Goal: Task Accomplishment & Management: Complete application form

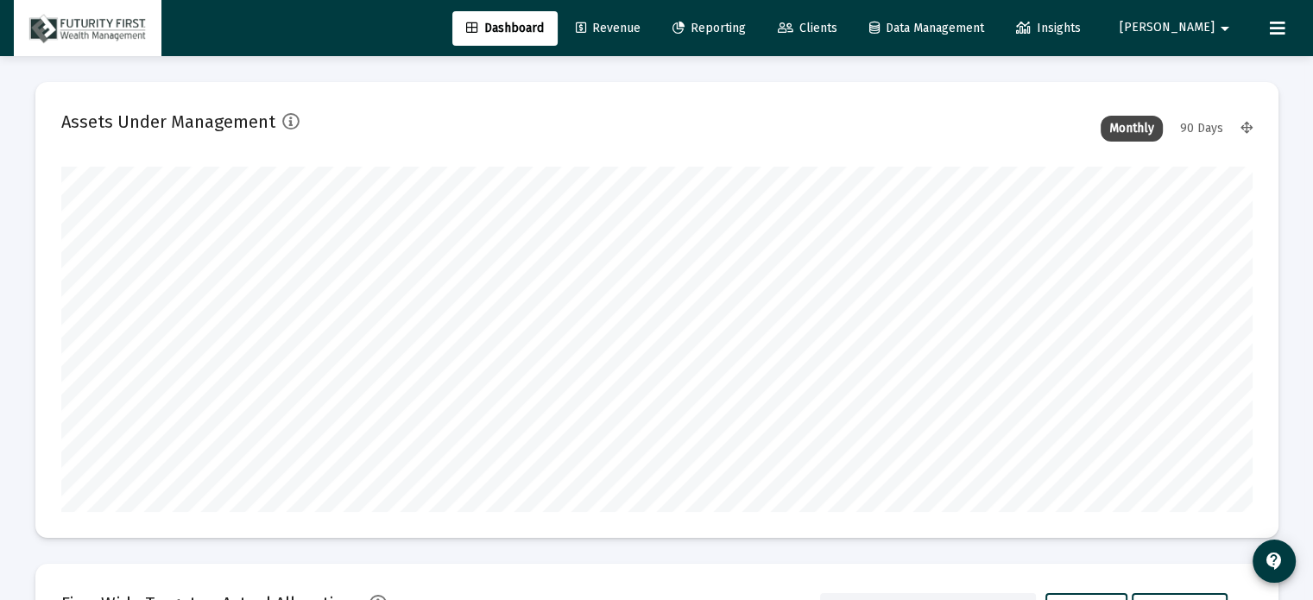
scroll to position [345, 641]
click at [837, 23] on span "Clients" at bounding box center [808, 28] width 60 height 15
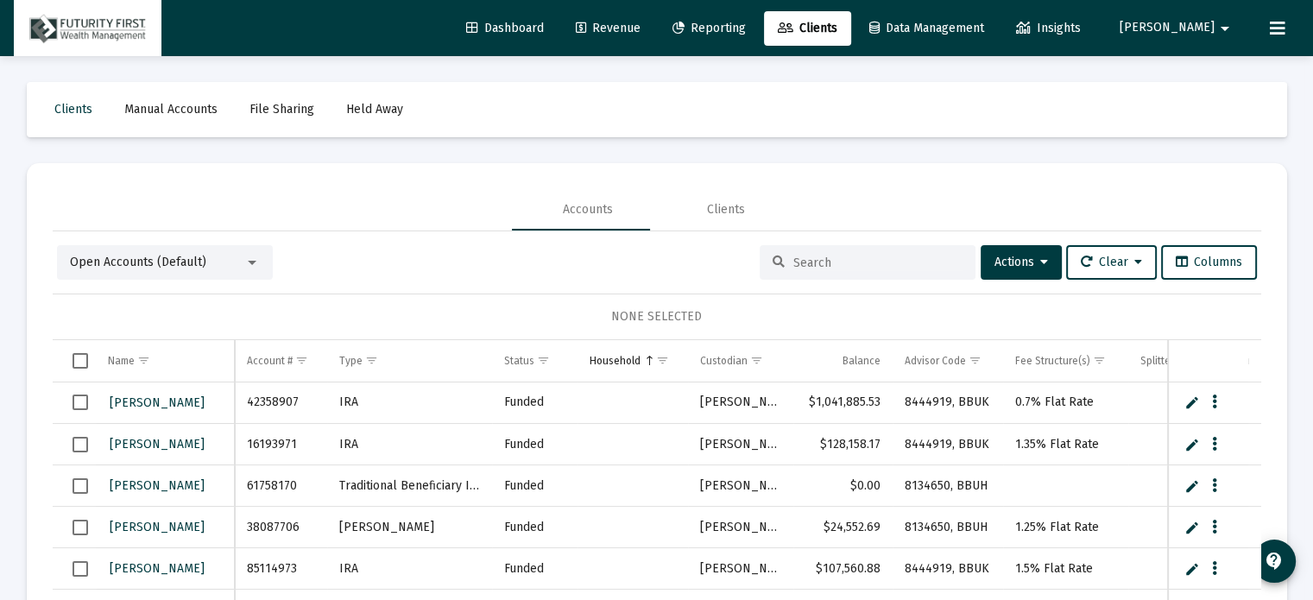
click at [829, 262] on input at bounding box center [877, 263] width 169 height 15
type input "[PERSON_NAME]"
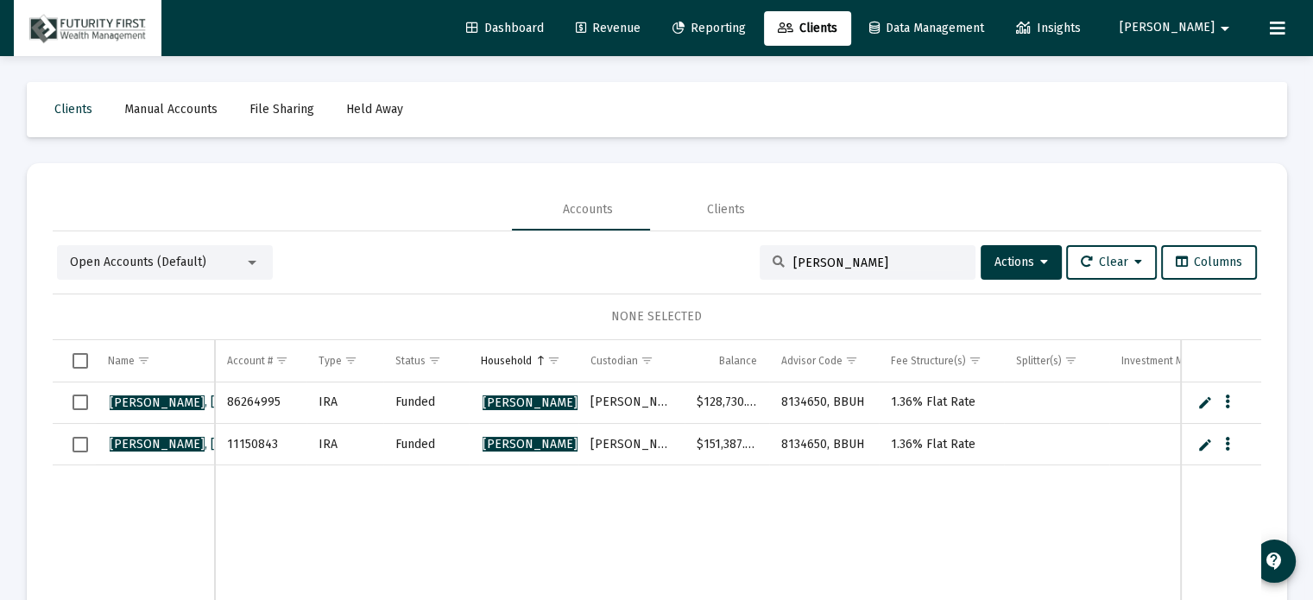
click at [252, 256] on div at bounding box center [252, 263] width 16 height 14
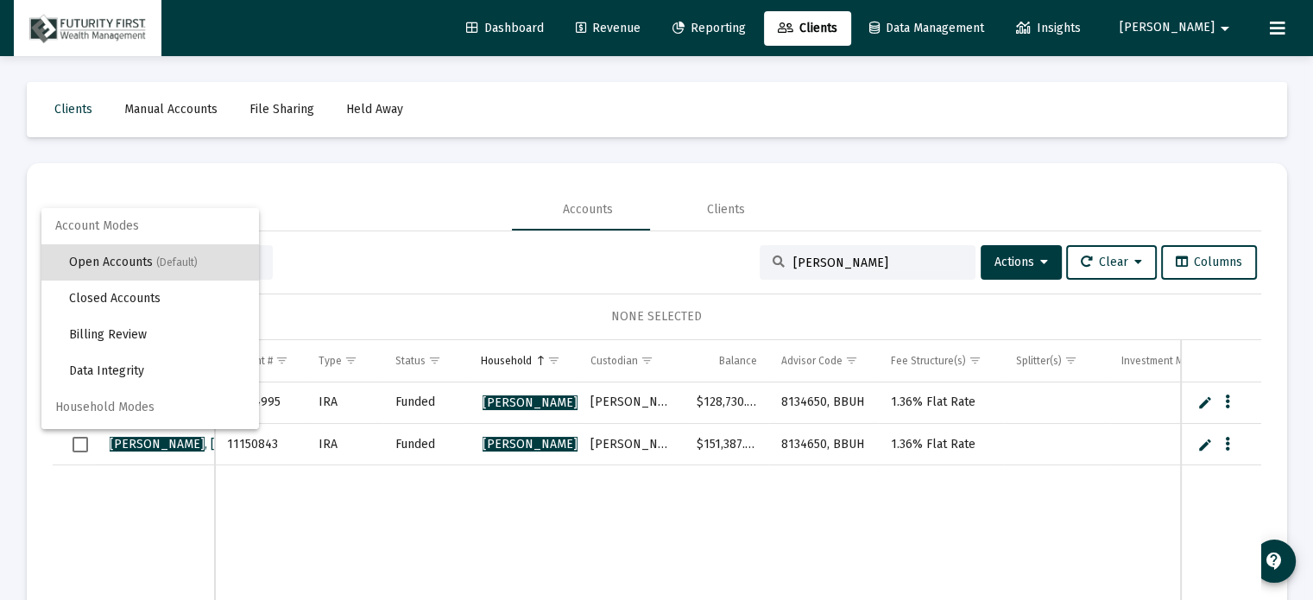
scroll to position [32, 0]
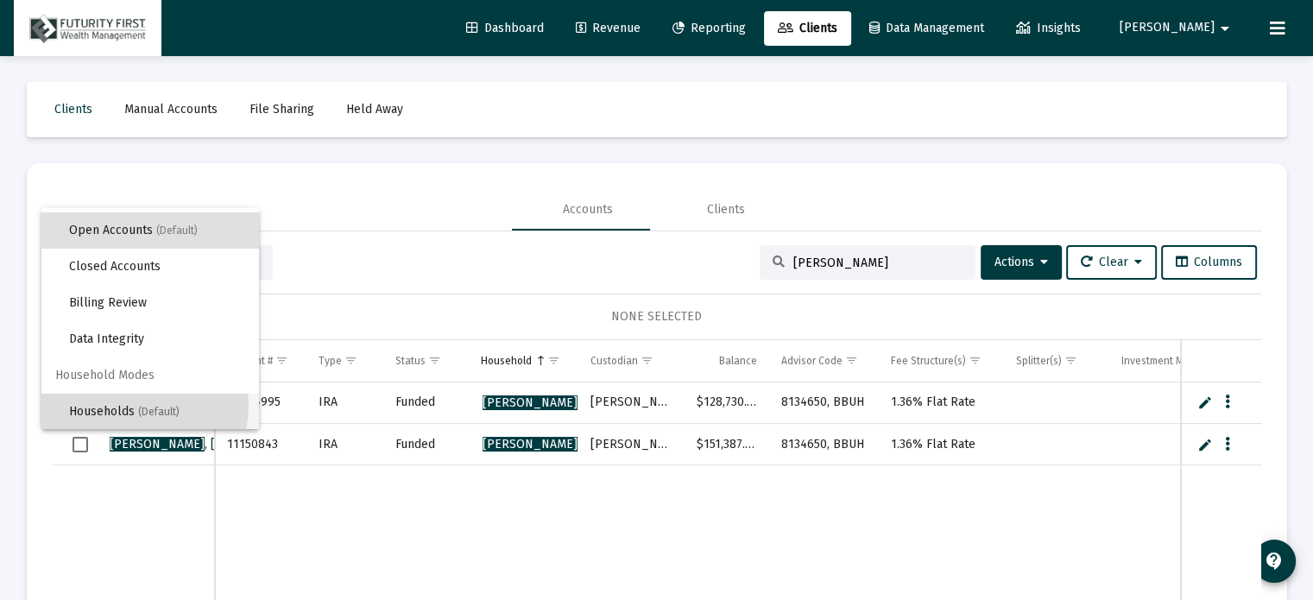
click at [117, 404] on span "Households (Default)" at bounding box center [157, 412] width 176 height 36
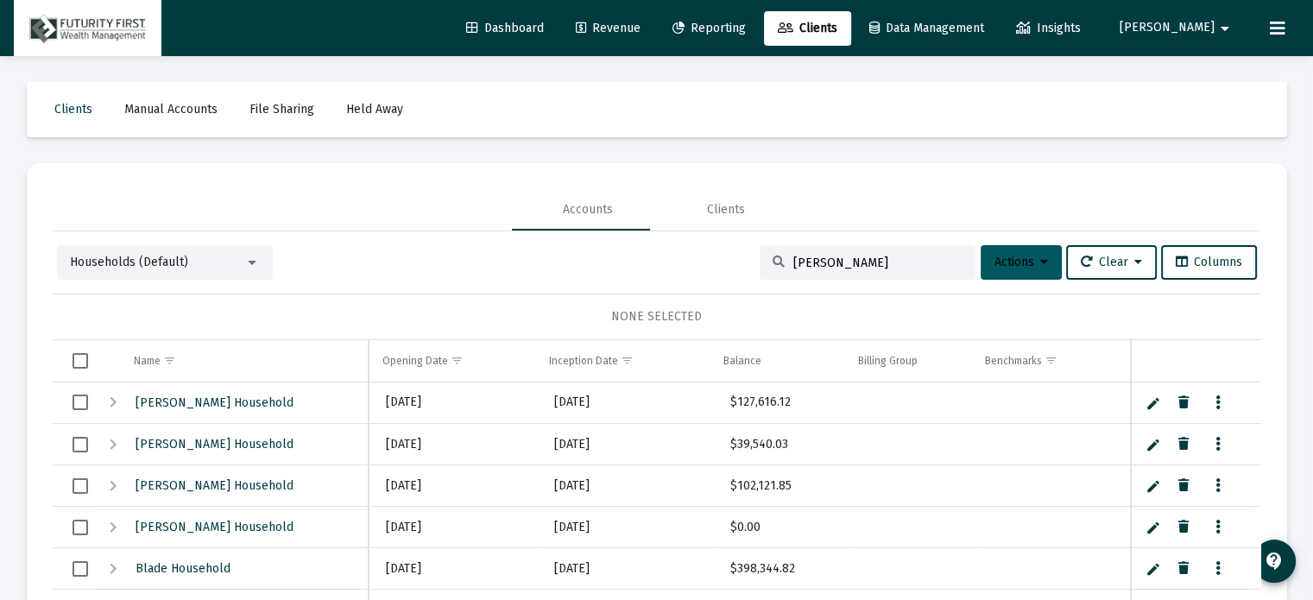
click at [1040, 256] on icon at bounding box center [1044, 262] width 8 height 12
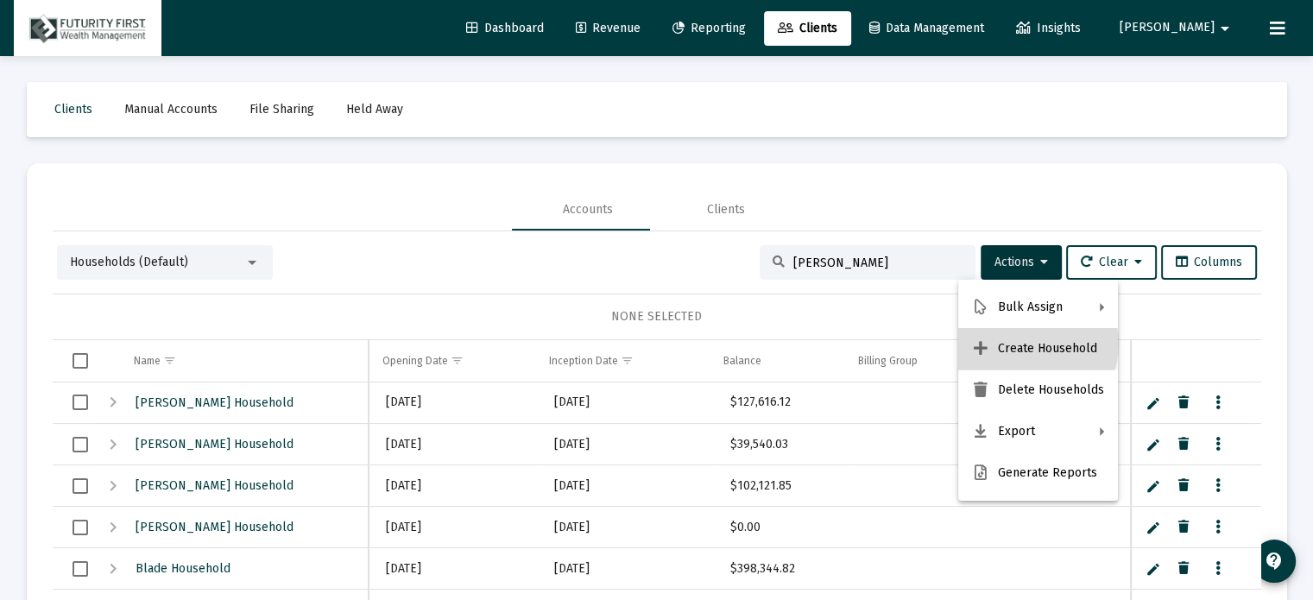
click at [1029, 344] on button "Create Household" at bounding box center [1038, 348] width 160 height 41
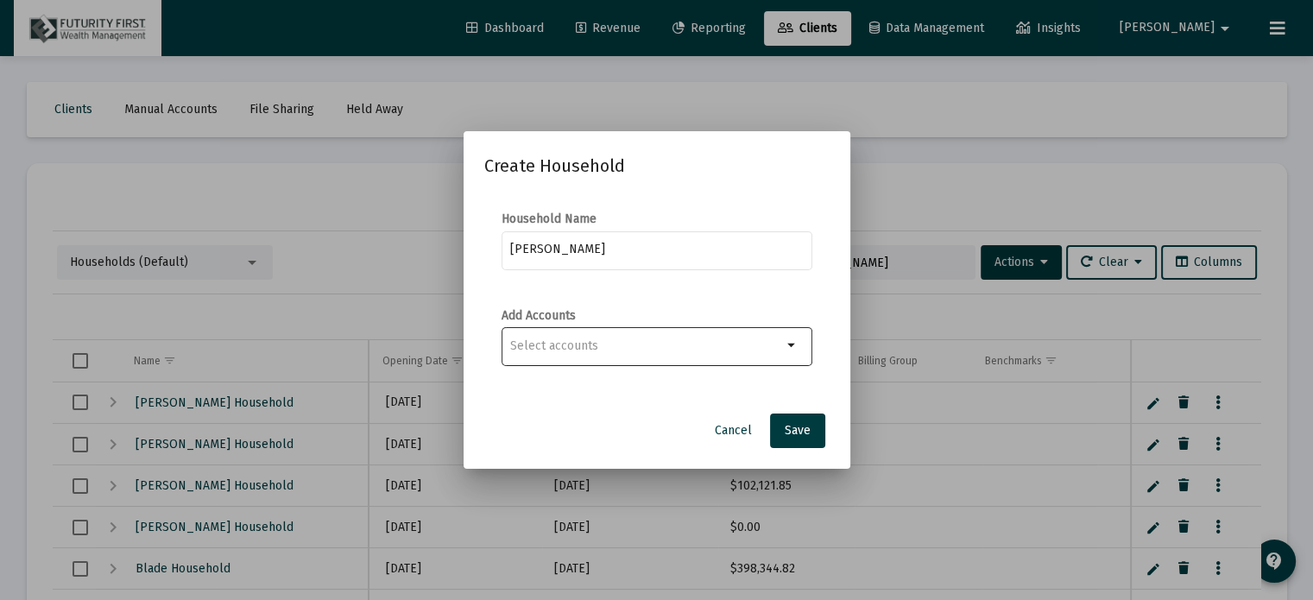
click at [789, 343] on mat-icon "arrow_drop_down" at bounding box center [792, 345] width 21 height 21
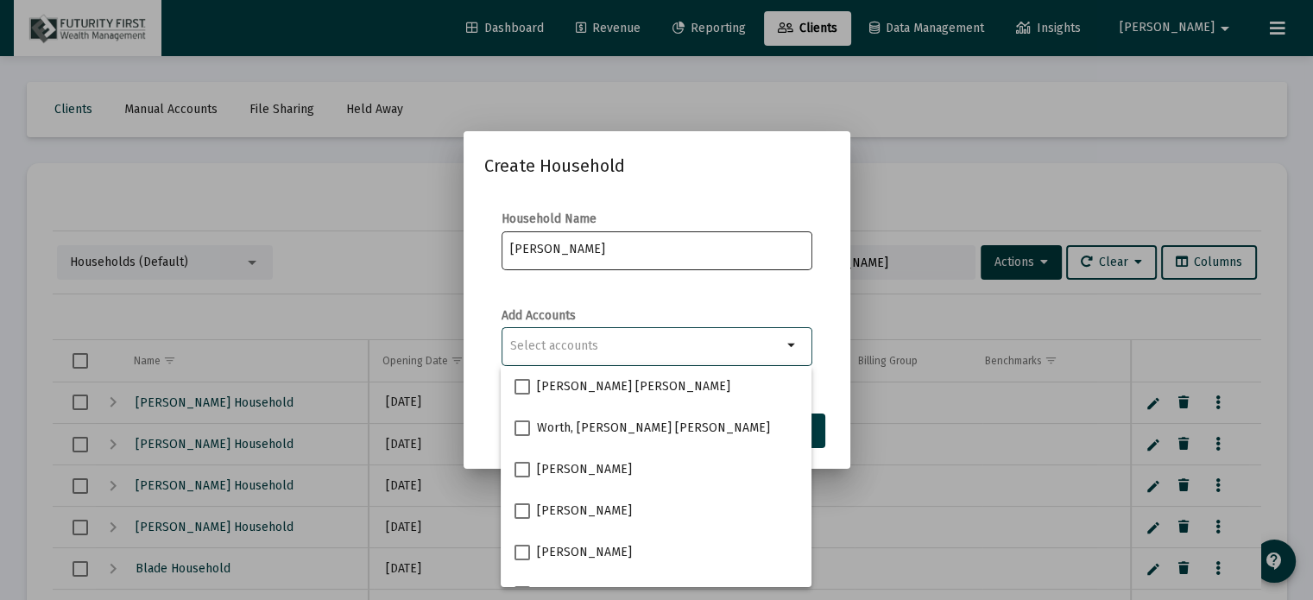
click at [613, 251] on input "Goodson" at bounding box center [656, 250] width 293 height 14
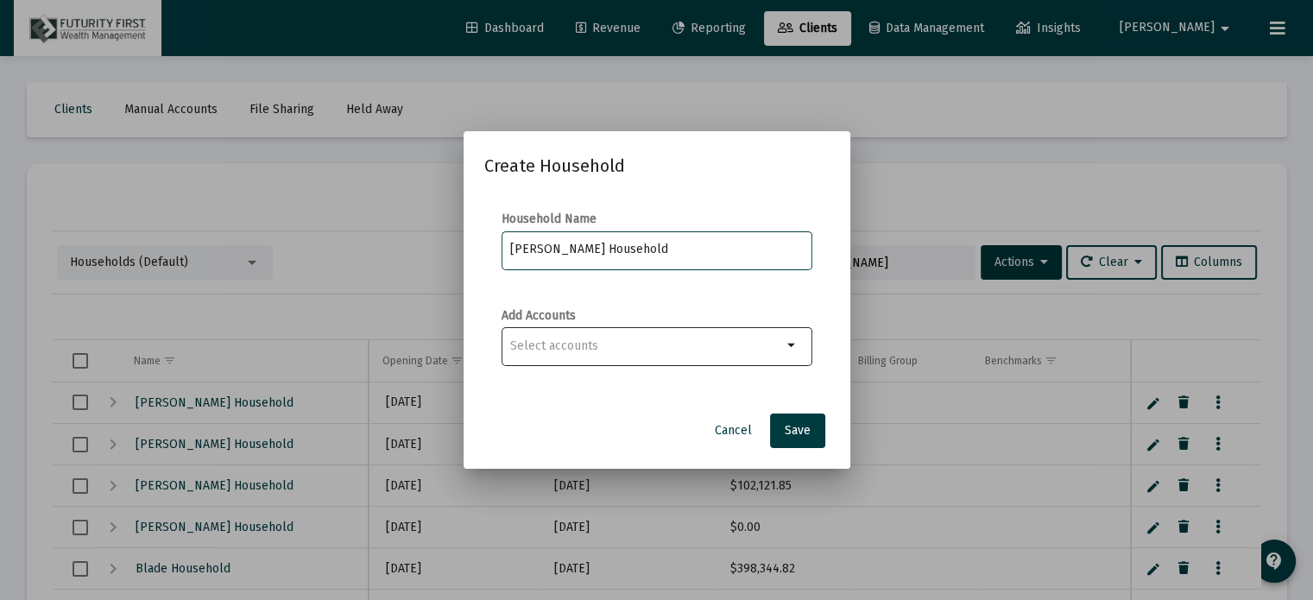
type input "[PERSON_NAME] Household"
click at [654, 337] on div "Selection" at bounding box center [646, 346] width 279 height 21
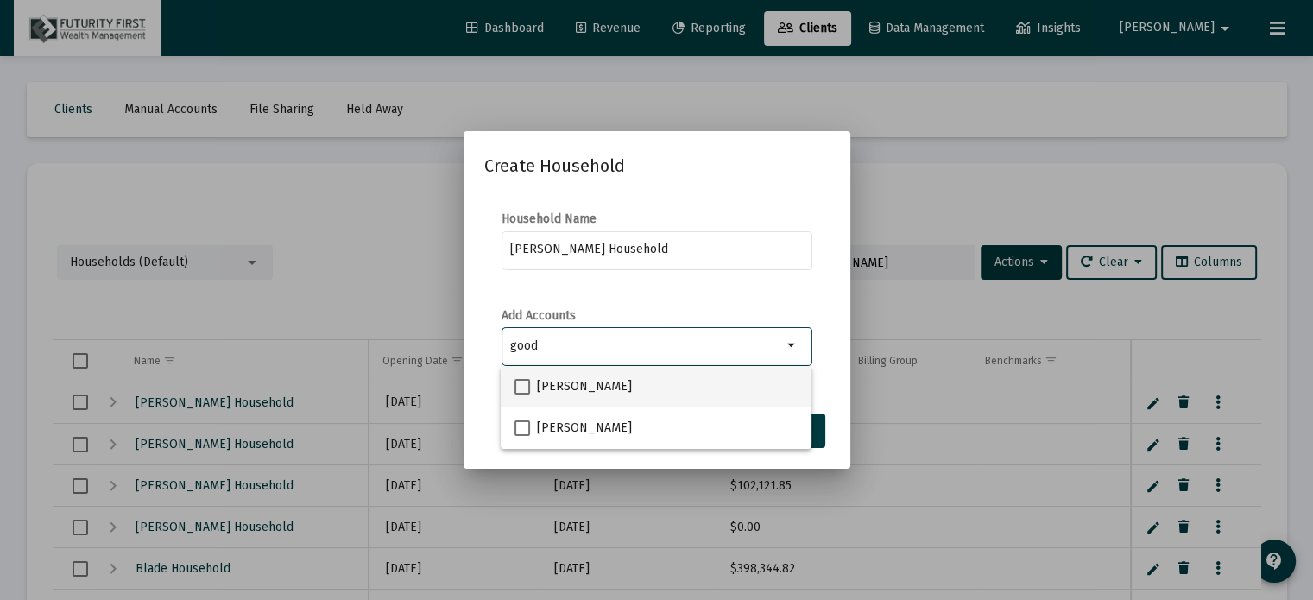
type input "good"
click at [536, 381] on label "[PERSON_NAME]" at bounding box center [573, 386] width 117 height 21
click at [522, 395] on input "[PERSON_NAME]" at bounding box center [521, 395] width 1 height 1
checkbox input "true"
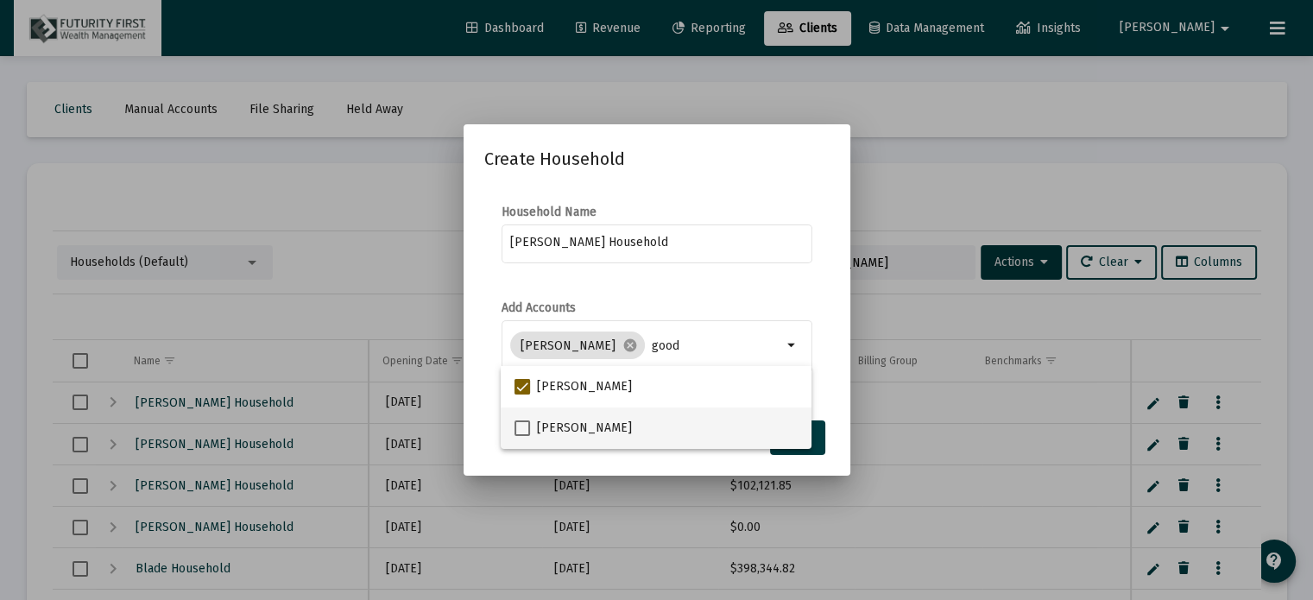
click at [527, 427] on span at bounding box center [523, 428] width 16 height 16
click at [522, 436] on input "[PERSON_NAME]" at bounding box center [521, 436] width 1 height 1
checkbox input "true"
click at [822, 275] on form "Household Name Goodson Household" at bounding box center [656, 243] width 345 height 79
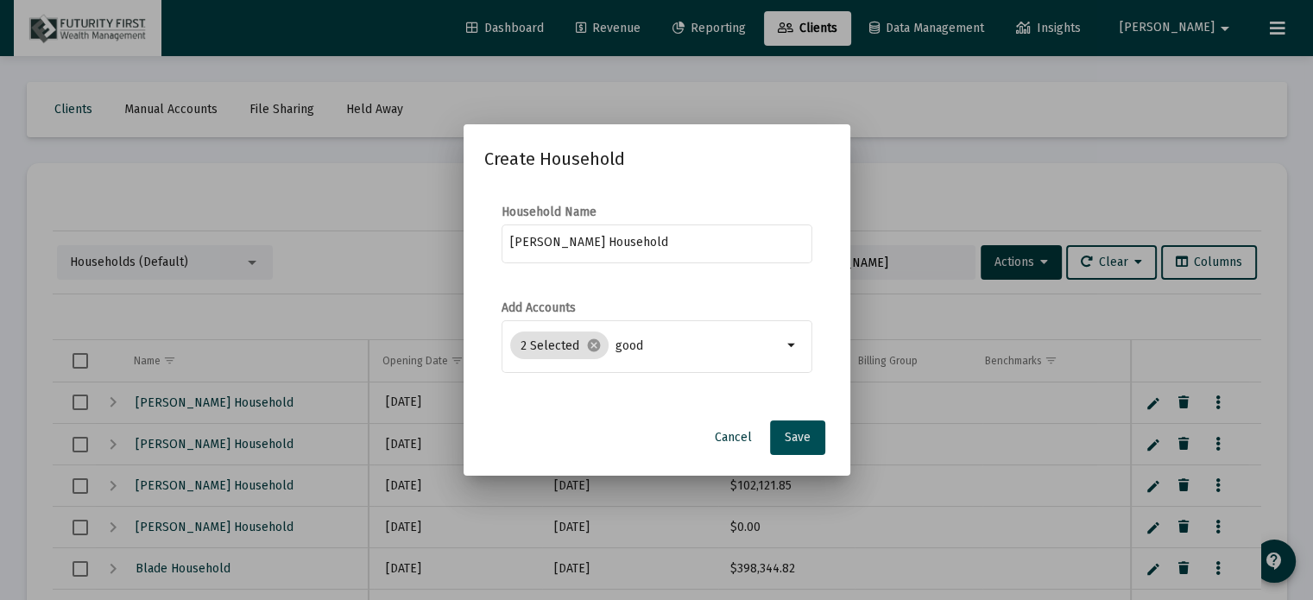
click at [789, 434] on span "Save" at bounding box center [798, 437] width 26 height 15
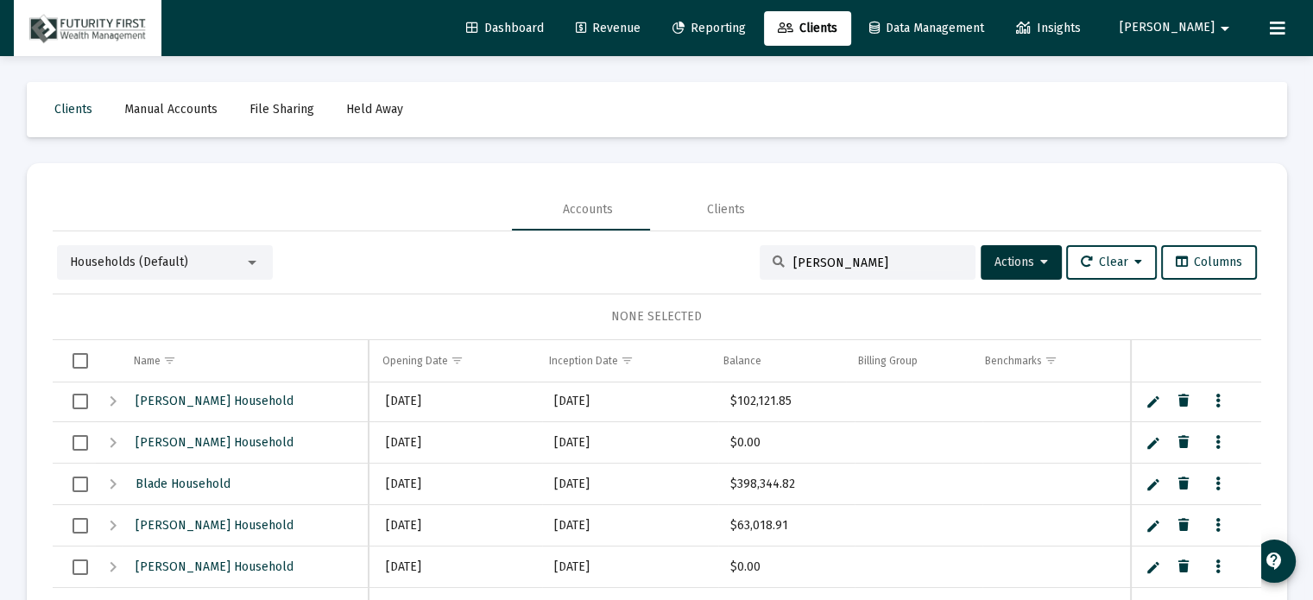
scroll to position [0, 0]
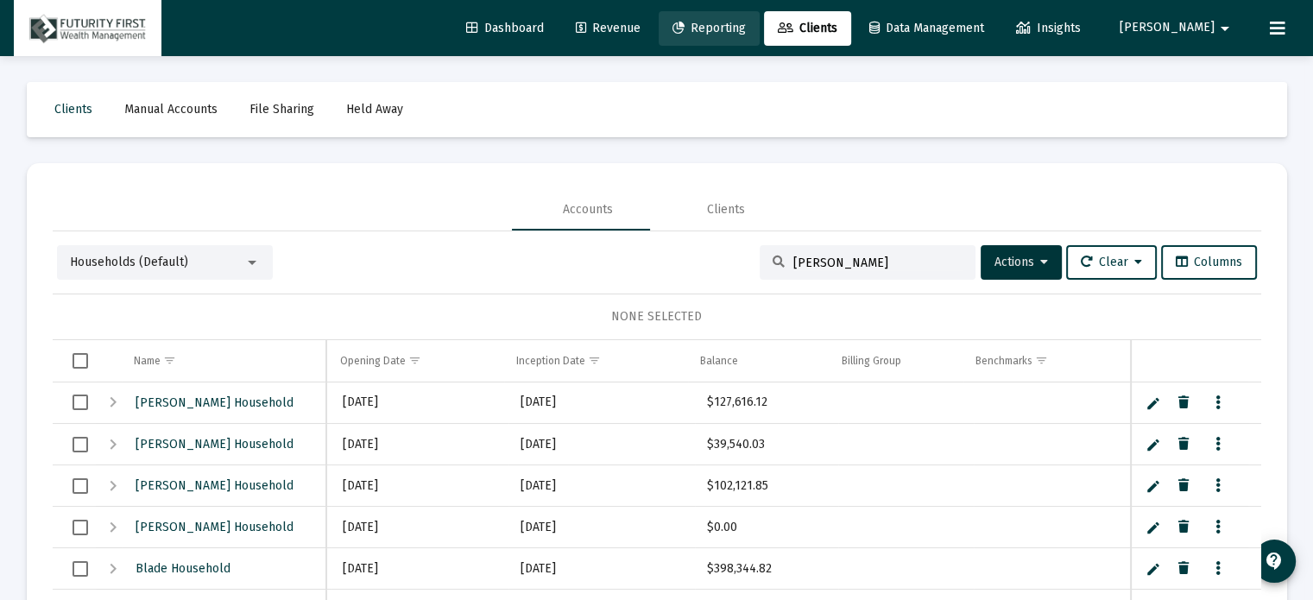
click at [746, 21] on span "Reporting" at bounding box center [709, 28] width 73 height 15
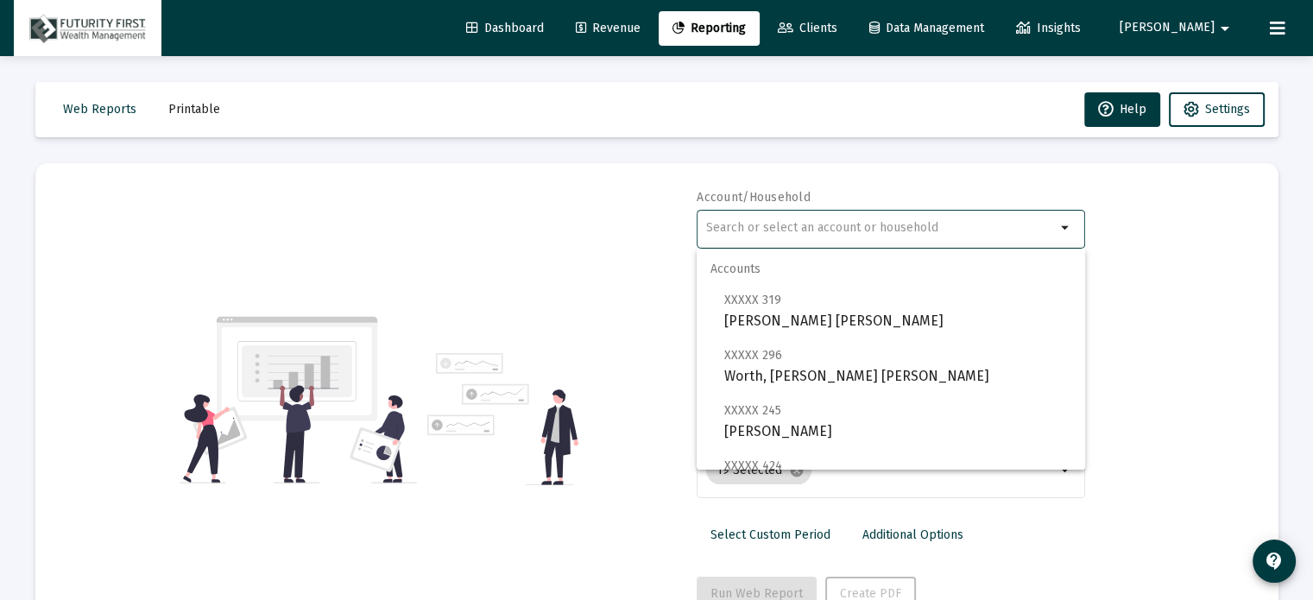
click at [928, 224] on input "text" at bounding box center [881, 228] width 350 height 14
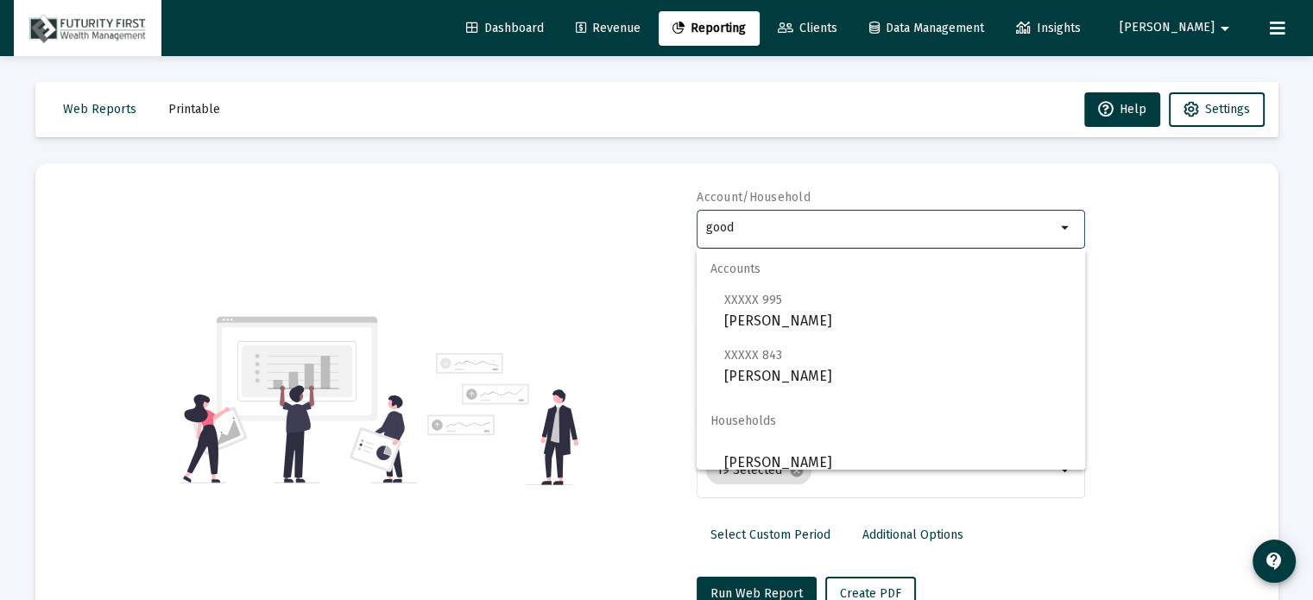
scroll to position [55, 0]
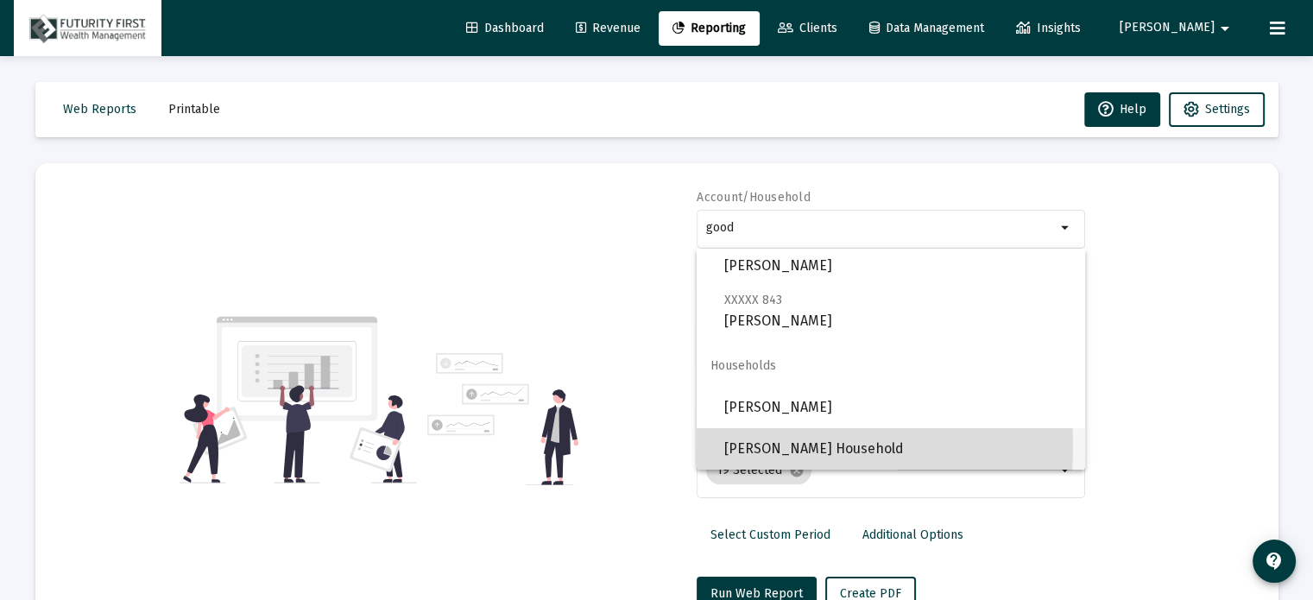
click at [766, 446] on span "[PERSON_NAME] Household" at bounding box center [897, 448] width 347 height 41
type input "[PERSON_NAME] Household"
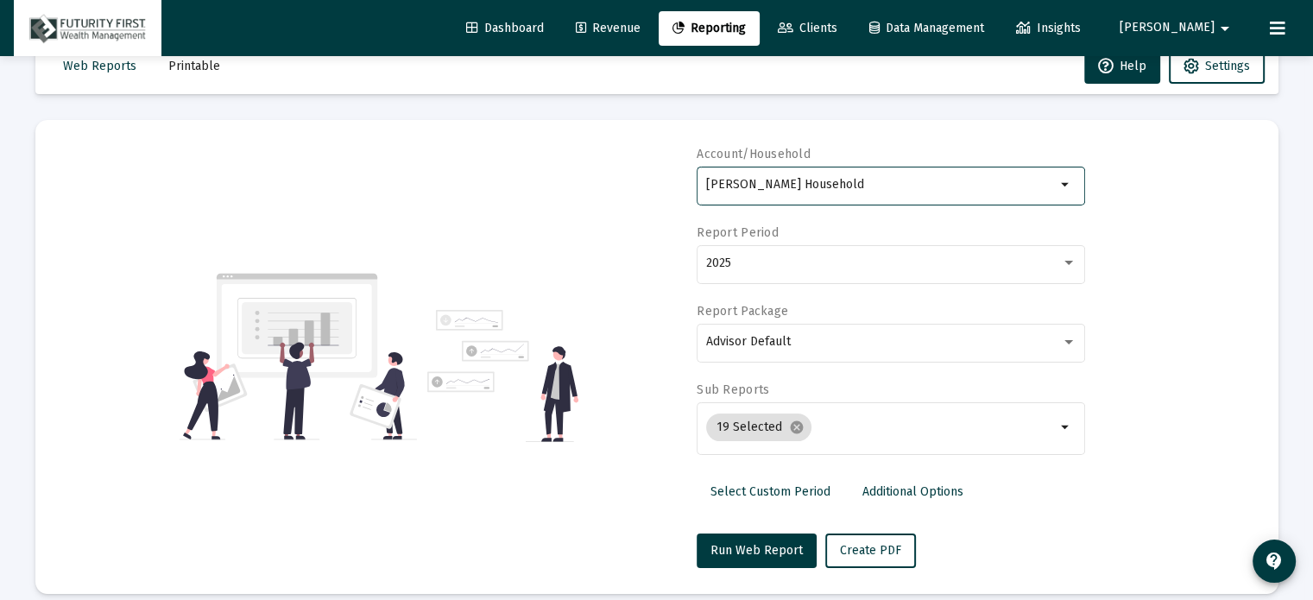
scroll to position [61, 0]
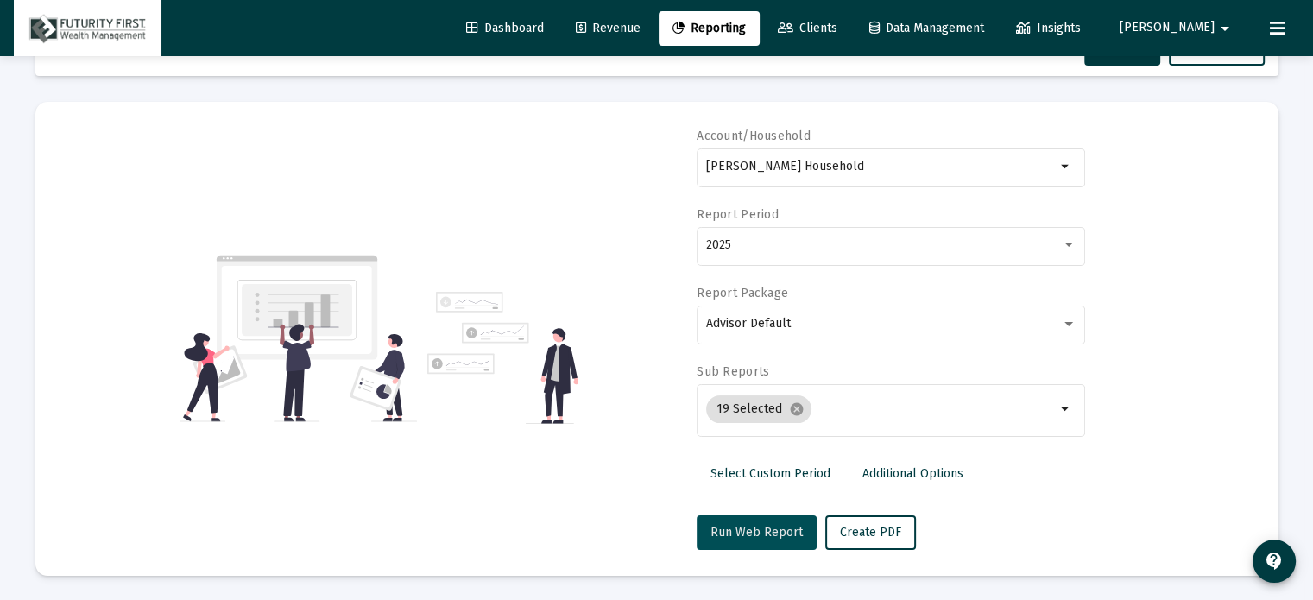
click at [755, 525] on span "Run Web Report" at bounding box center [757, 532] width 92 height 15
select select "View all"
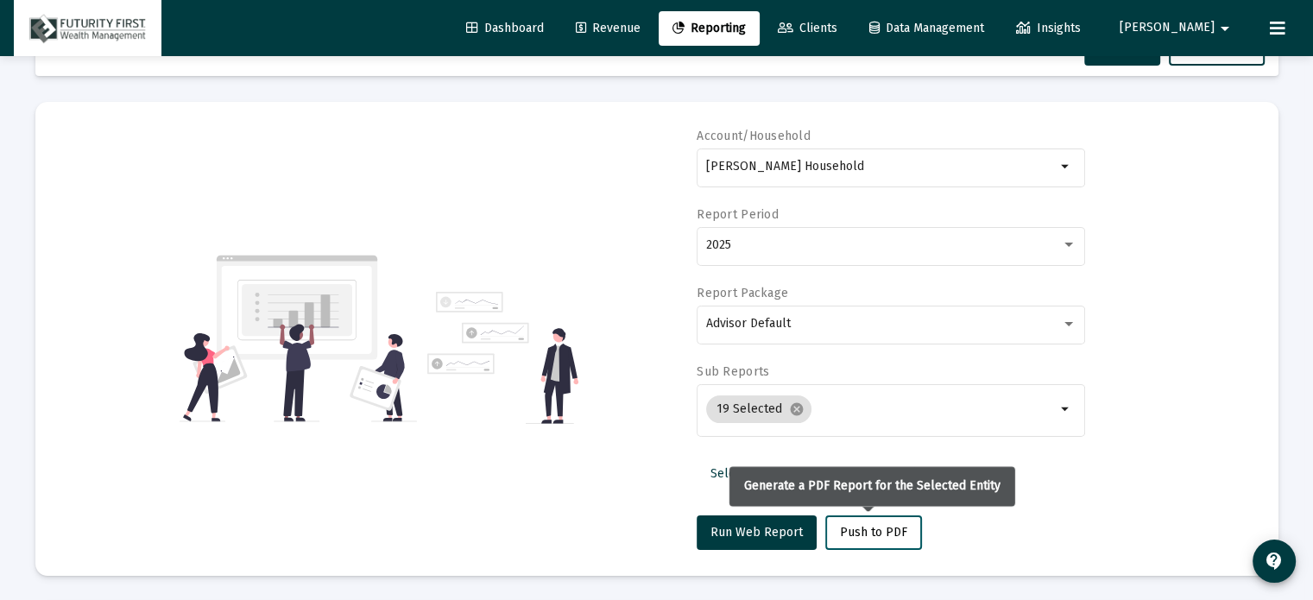
click at [883, 533] on span "Push to PDF" at bounding box center [873, 532] width 67 height 15
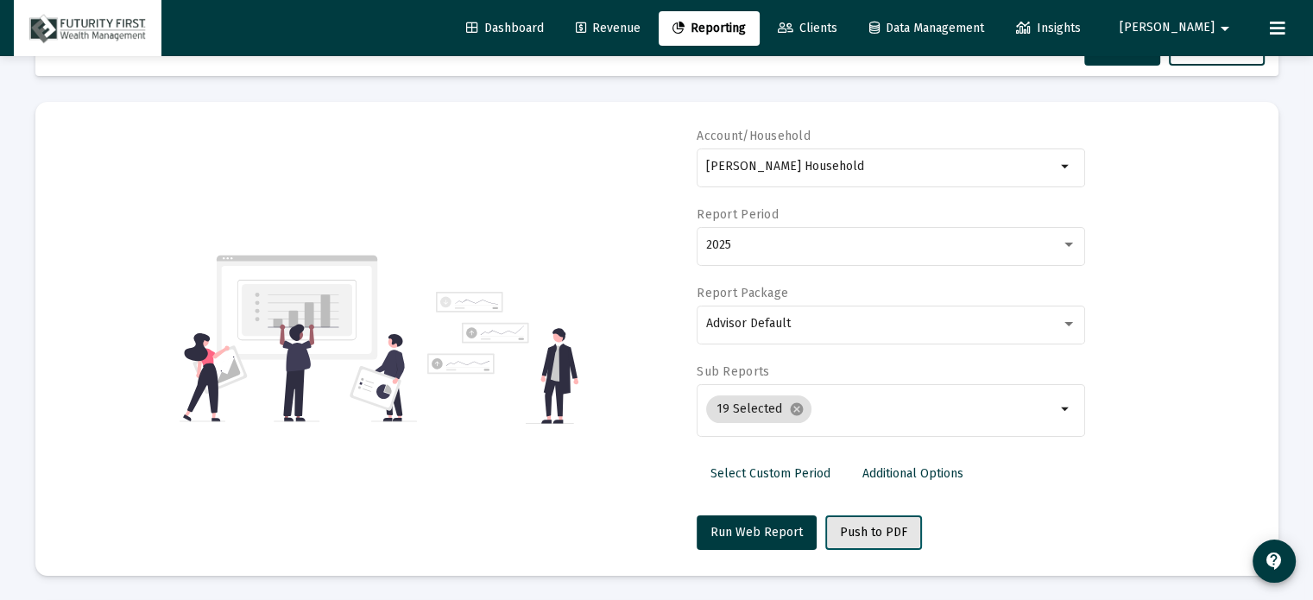
click at [868, 525] on span "Push to PDF" at bounding box center [873, 532] width 67 height 15
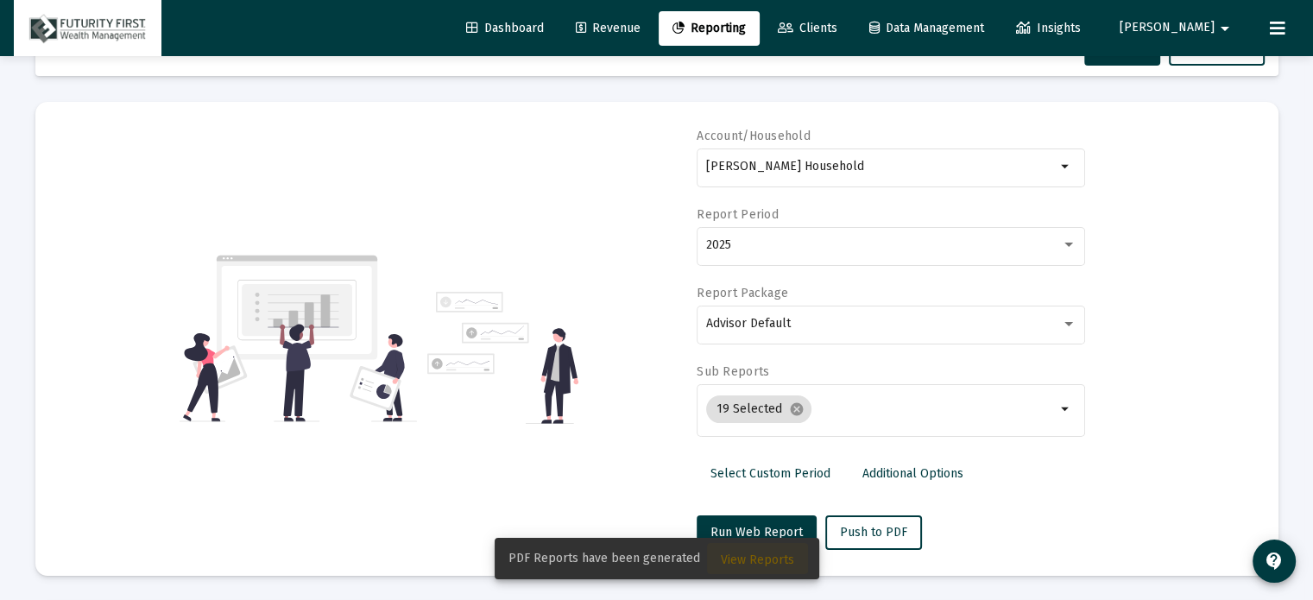
click at [759, 557] on span "View Reports" at bounding box center [757, 560] width 73 height 15
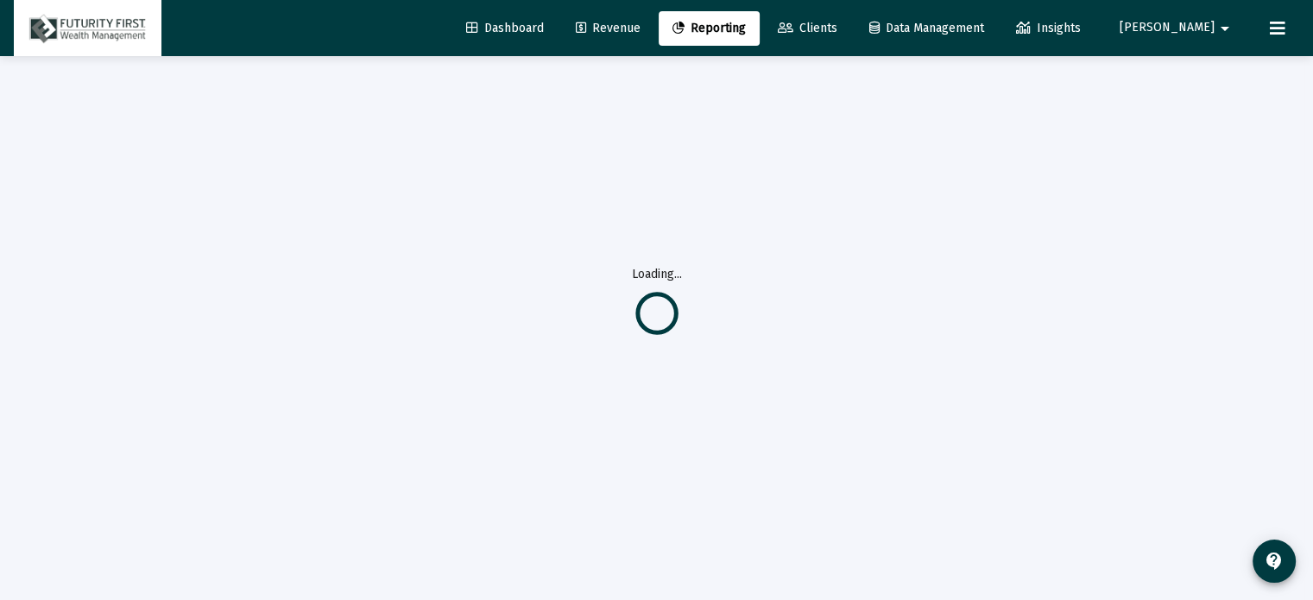
scroll to position [55, 0]
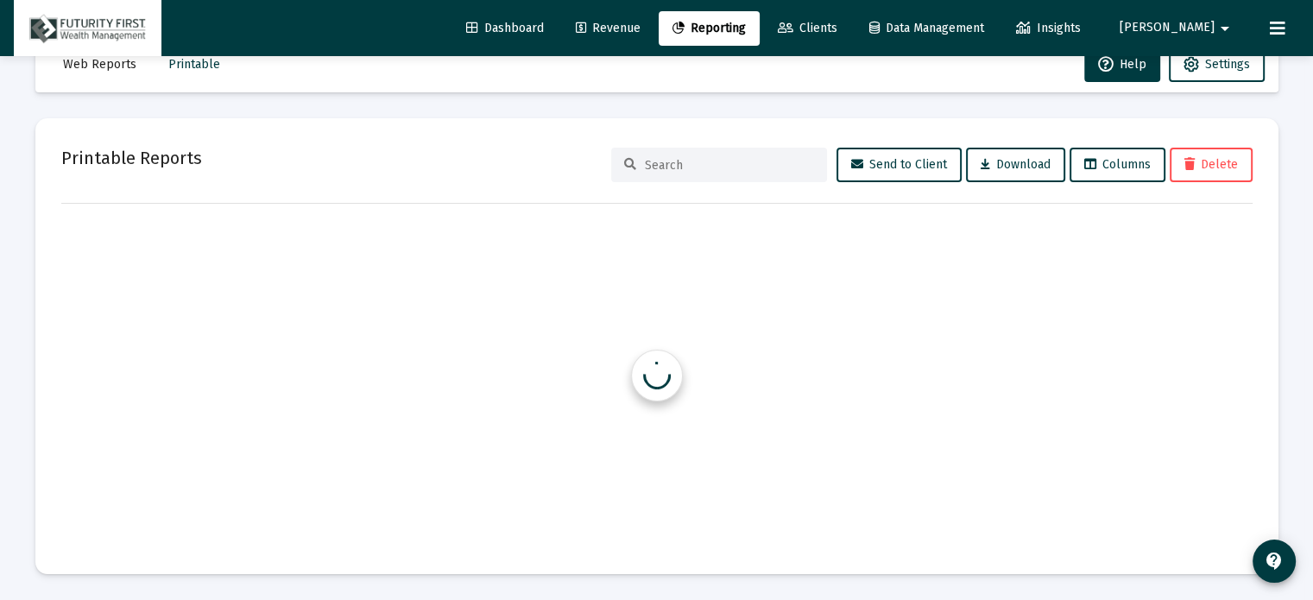
scroll to position [45, 0]
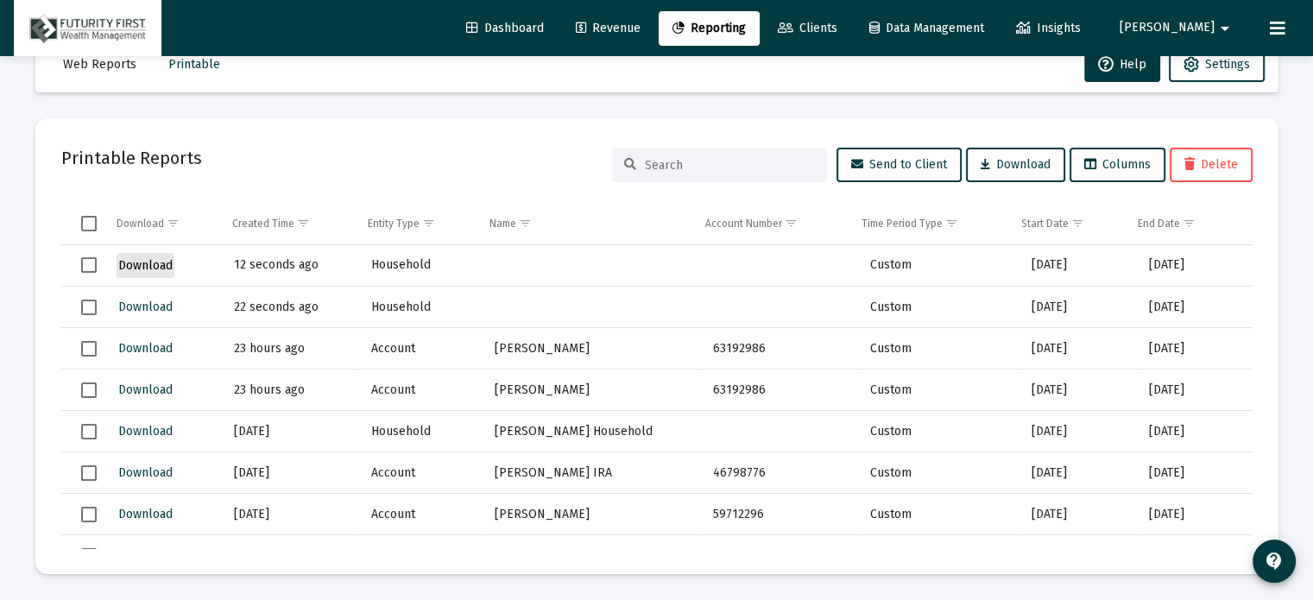
click at [136, 259] on span "Download" at bounding box center [145, 265] width 54 height 15
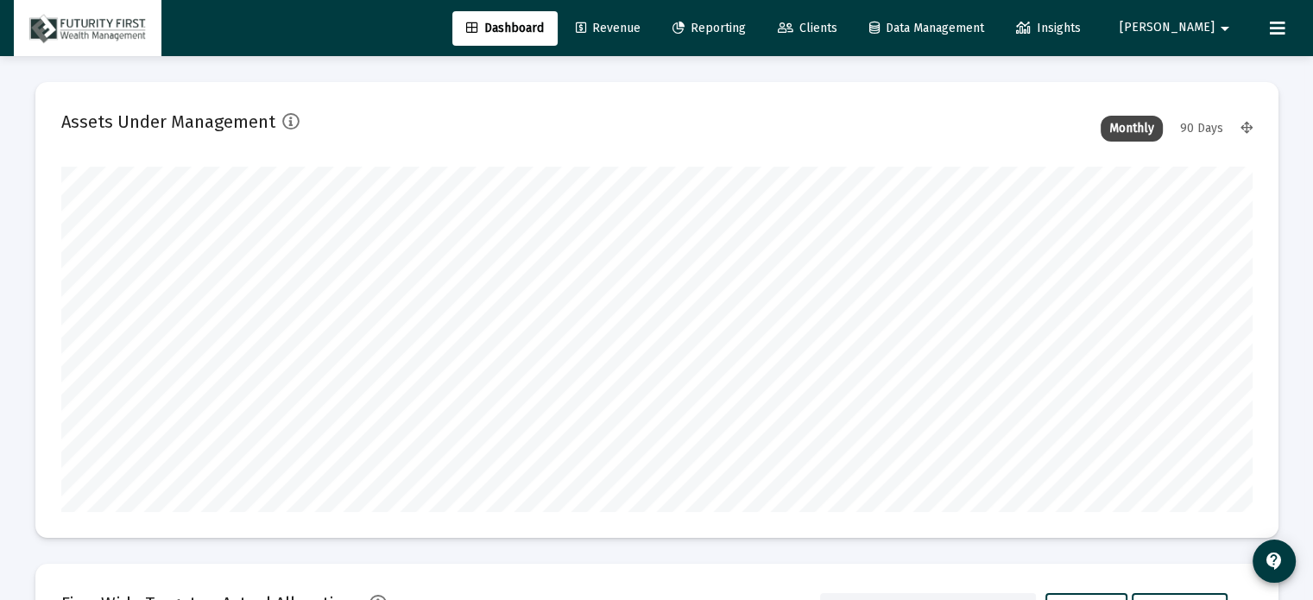
scroll to position [345, 641]
type input "[DATE]"
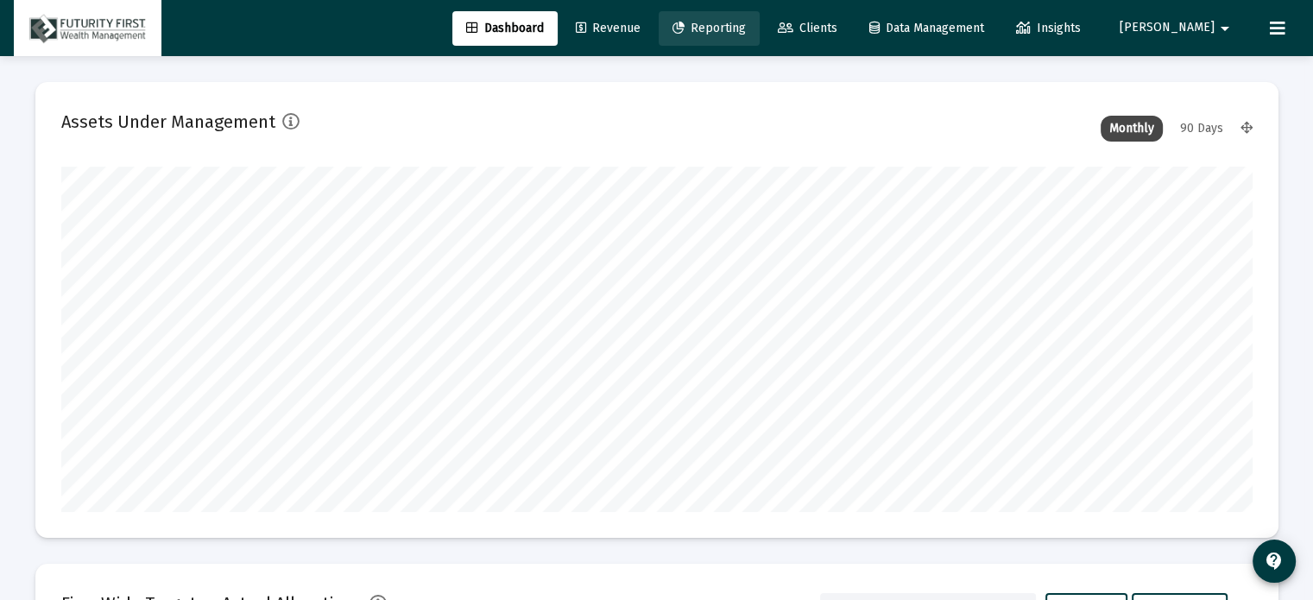
click at [746, 29] on span "Reporting" at bounding box center [709, 28] width 73 height 15
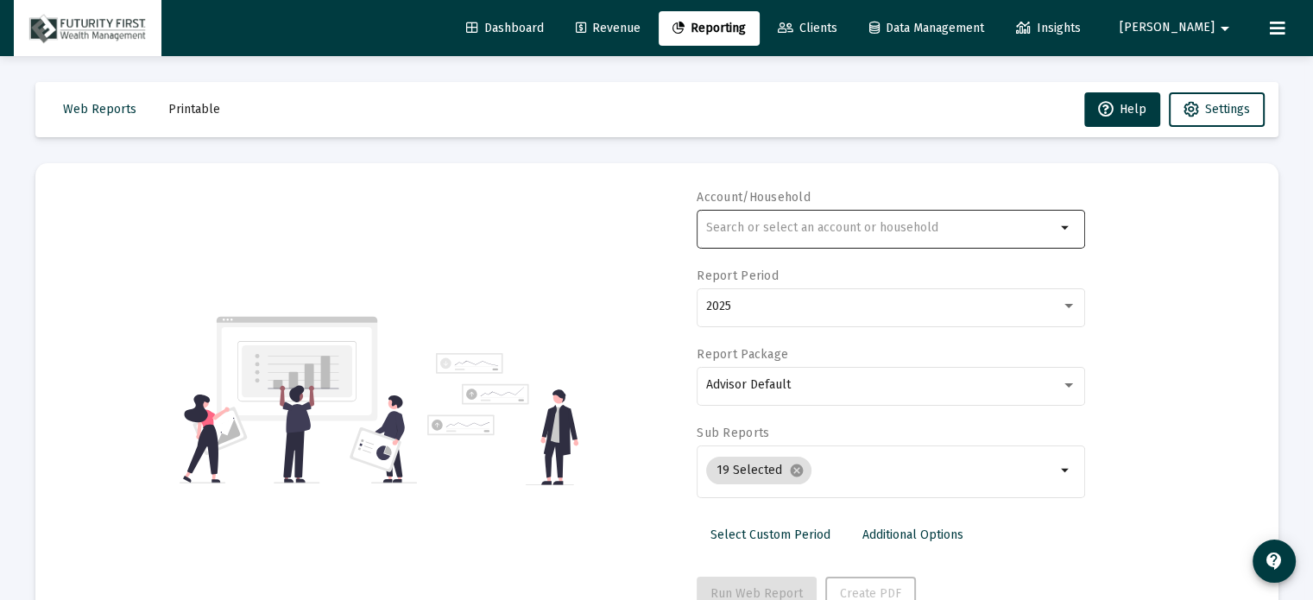
click at [837, 229] on input "text" at bounding box center [881, 228] width 350 height 14
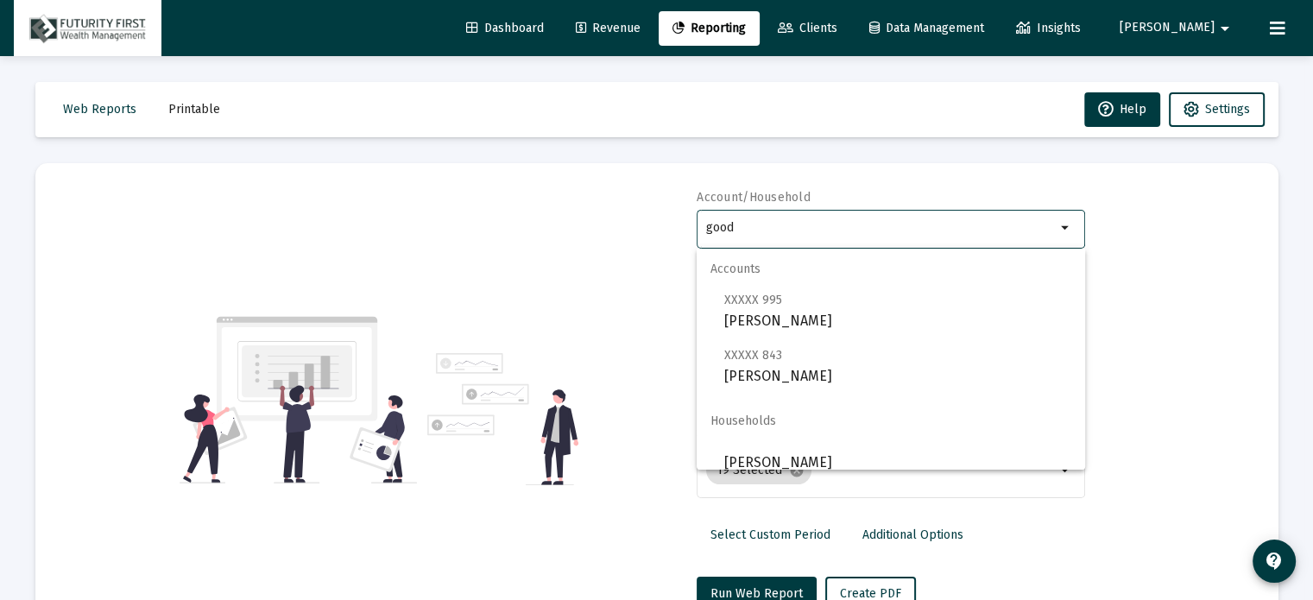
scroll to position [55, 0]
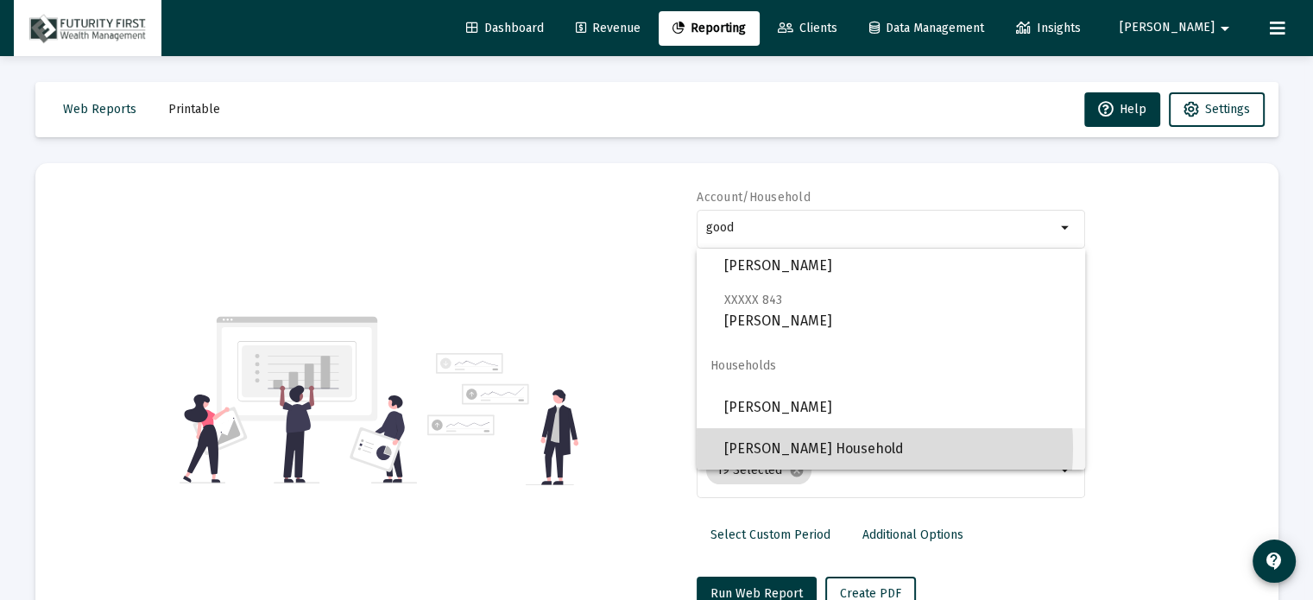
click at [787, 448] on span "[PERSON_NAME] Household" at bounding box center [897, 448] width 347 height 41
type input "[PERSON_NAME] Household"
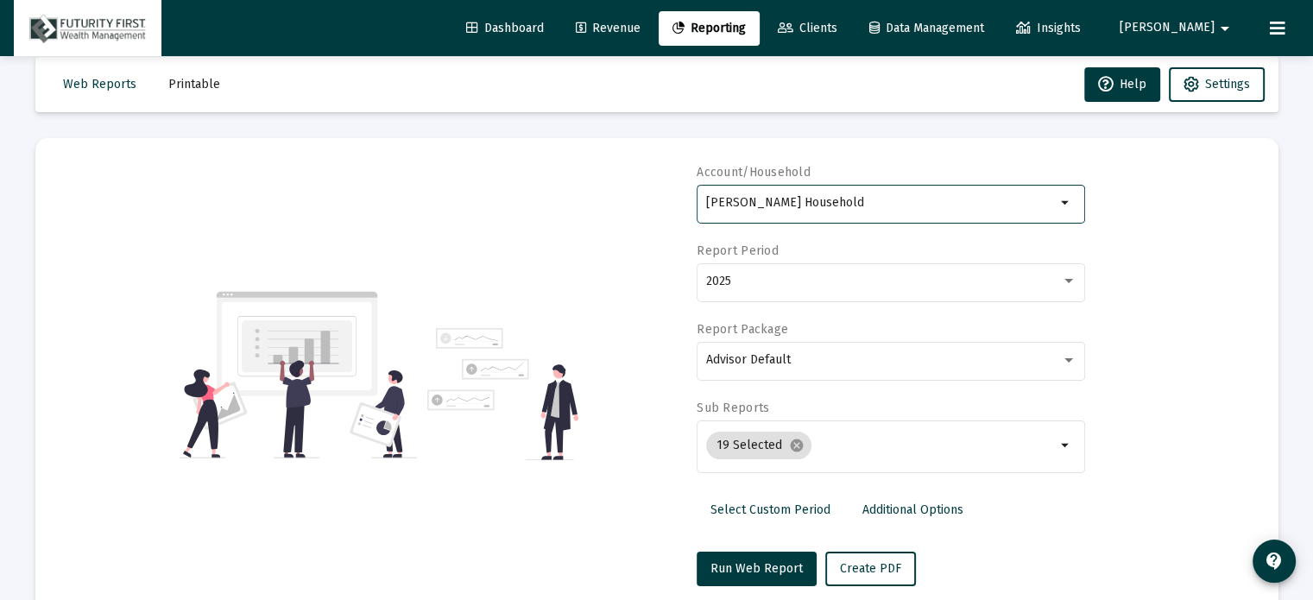
scroll to position [61, 0]
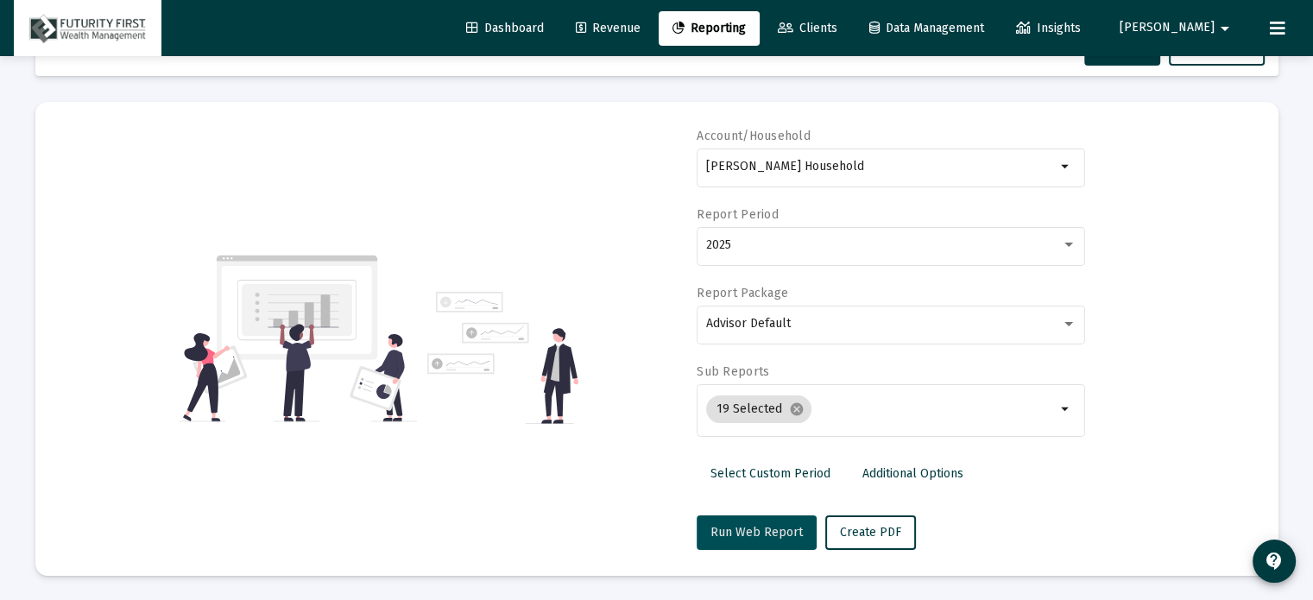
click at [758, 531] on span "Run Web Report" at bounding box center [757, 532] width 92 height 15
select select "View all"
click at [866, 534] on span "Push to PDF" at bounding box center [873, 532] width 67 height 15
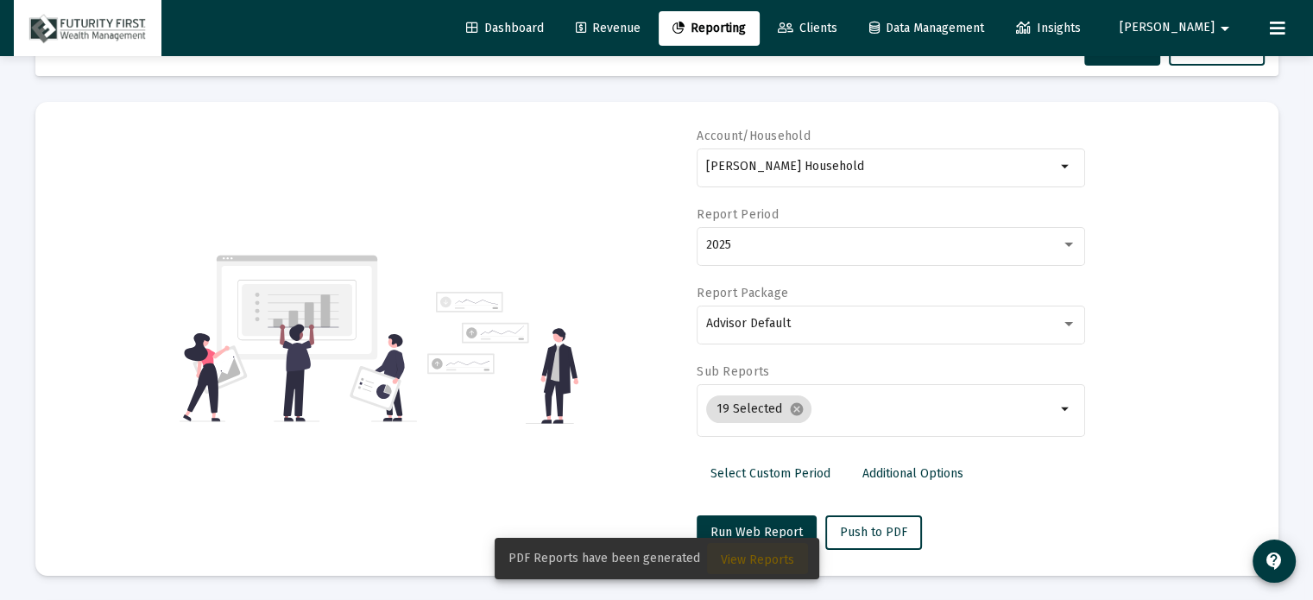
click at [762, 559] on span "View Reports" at bounding box center [757, 560] width 73 height 15
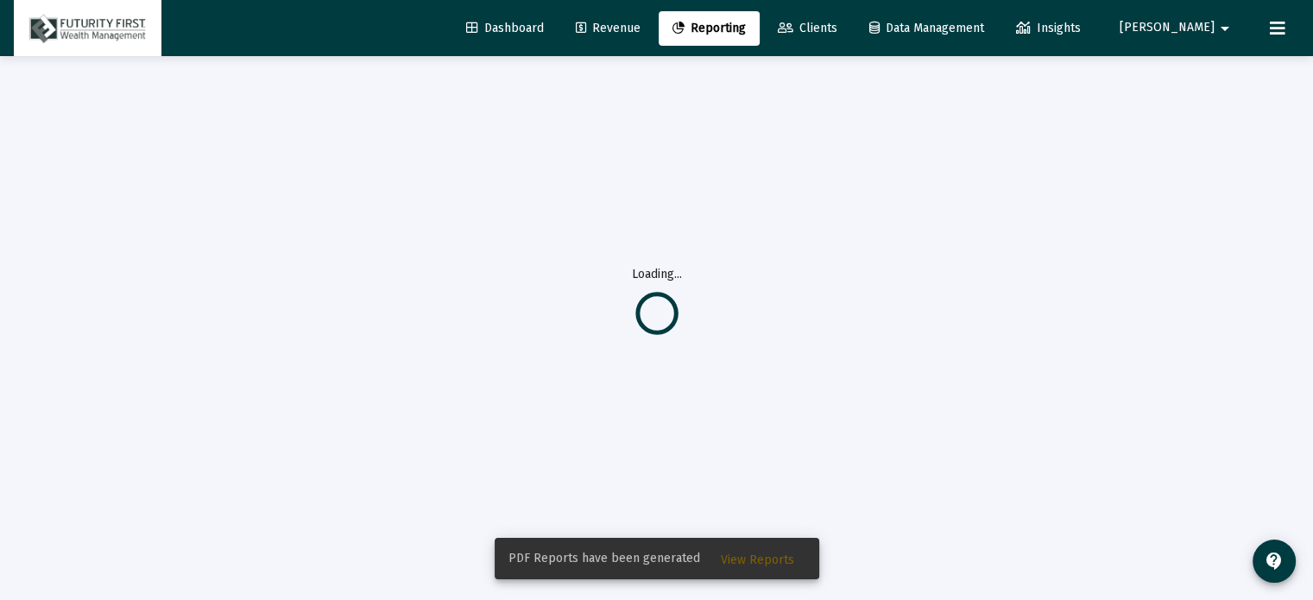
scroll to position [55, 0]
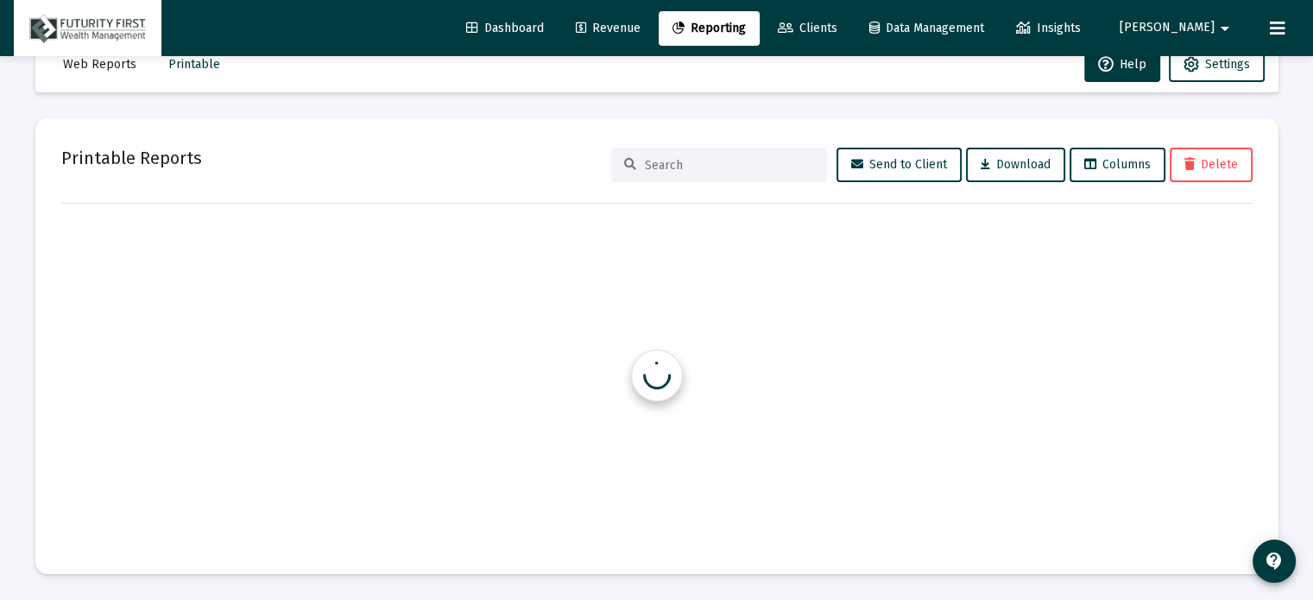
scroll to position [45, 0]
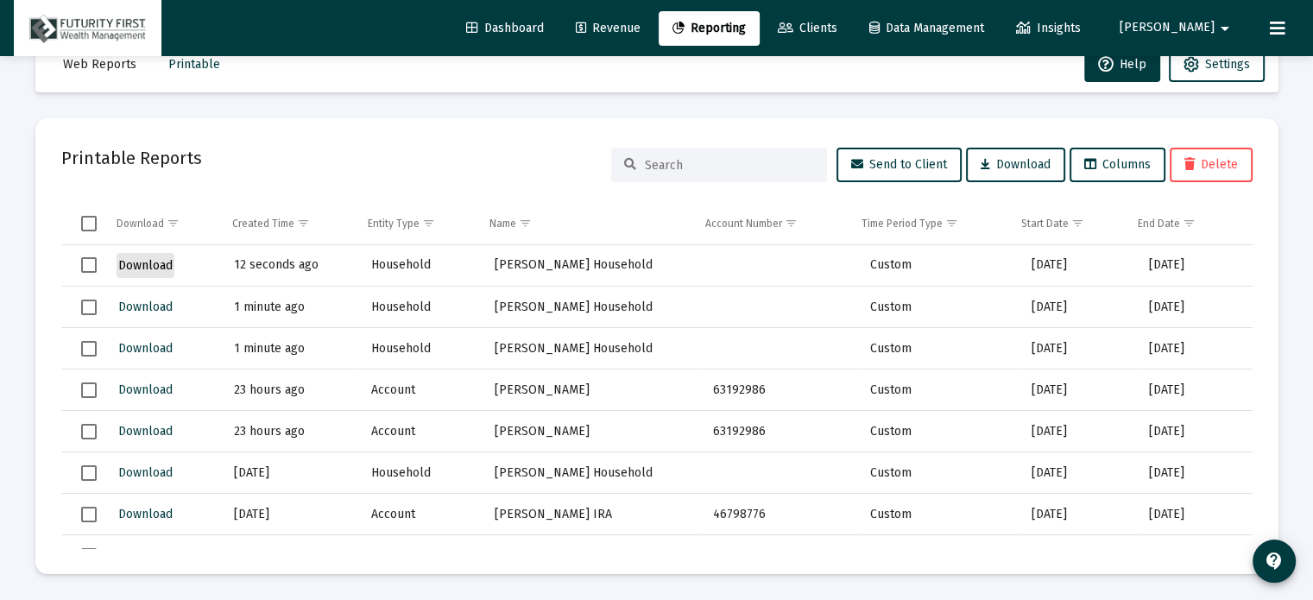
click at [138, 261] on span "Download" at bounding box center [145, 265] width 54 height 15
click at [147, 262] on span "Download" at bounding box center [145, 265] width 54 height 15
